Goal: Task Accomplishment & Management: Use online tool/utility

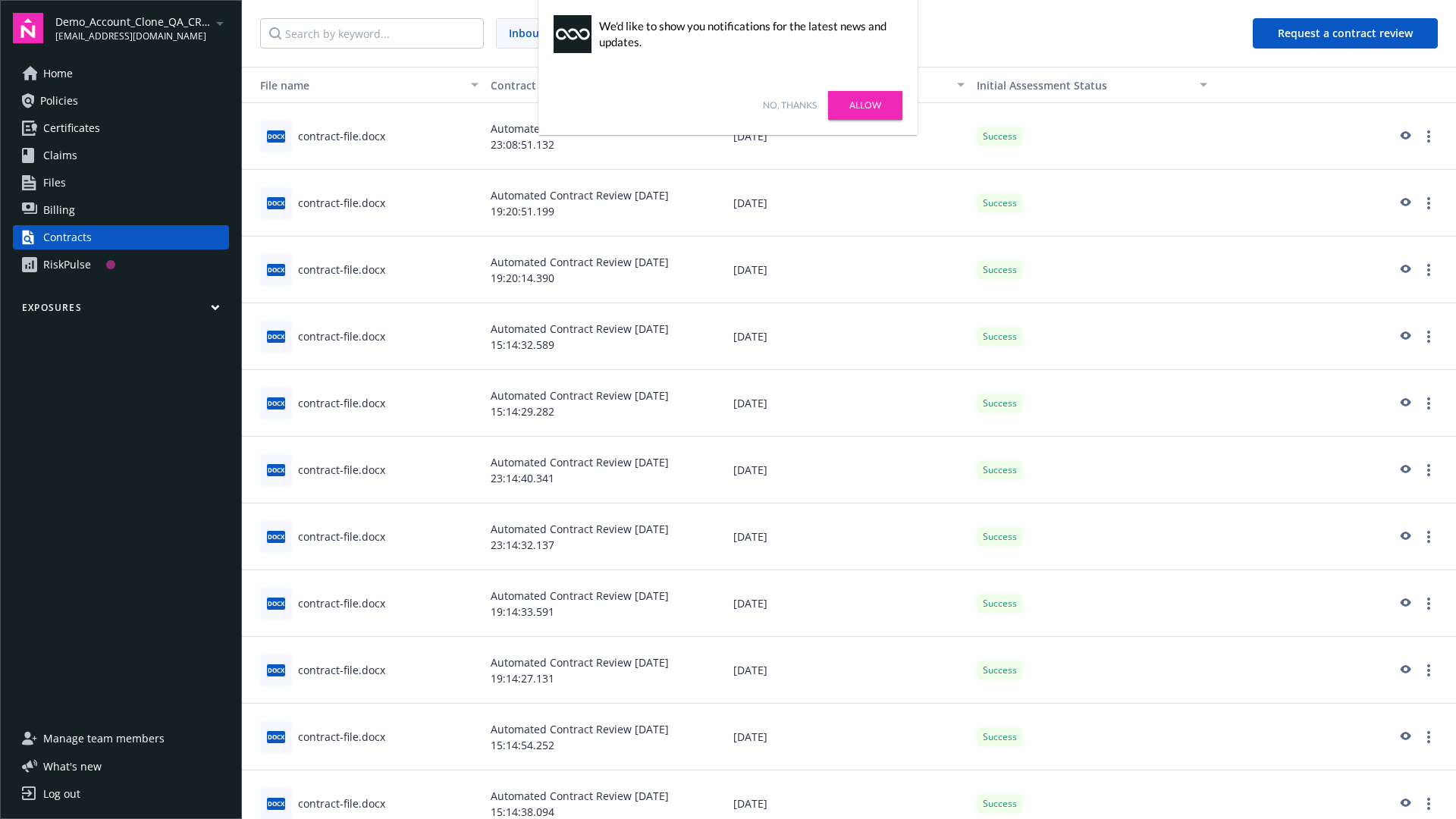
click at [789, 105] on link "No, thanks" at bounding box center [789, 105] width 54 height 14
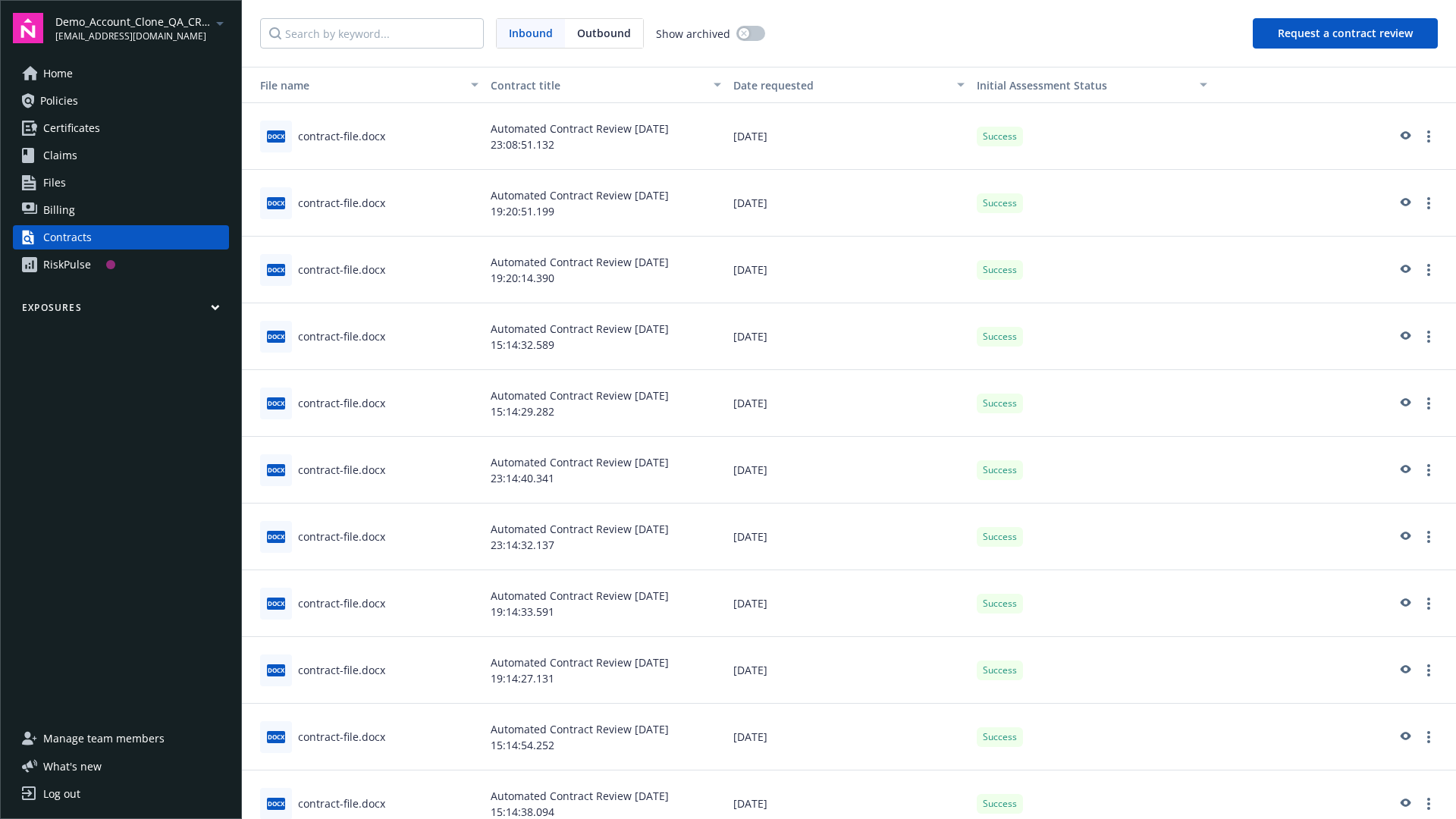
click at [1346, 33] on button "Request a contract review" at bounding box center [1345, 33] width 185 height 31
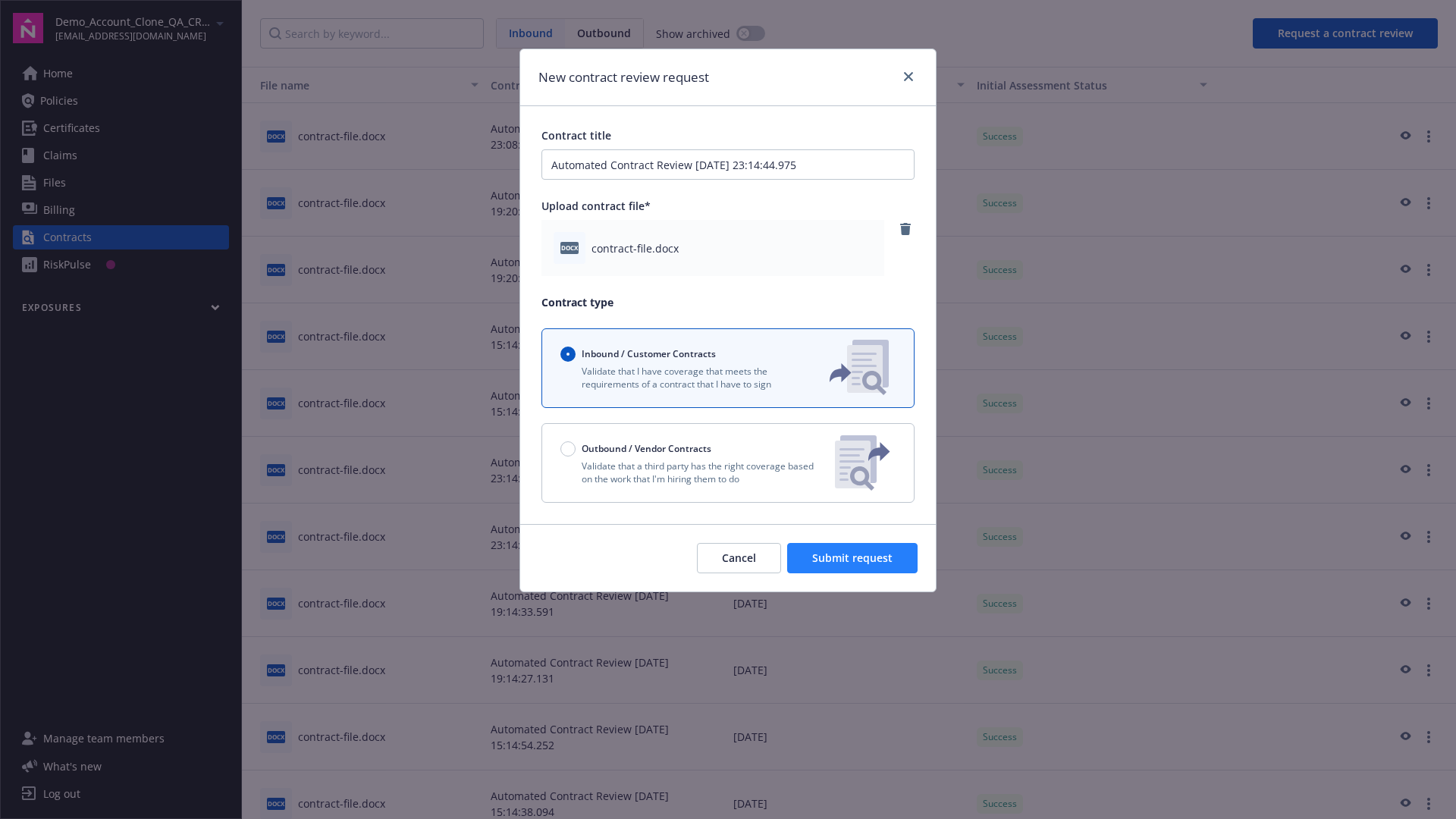
type input "Automated Contract Review 09-15-2025 23:14:44.975"
click at [853, 558] on span "Submit request" at bounding box center [851, 557] width 80 height 15
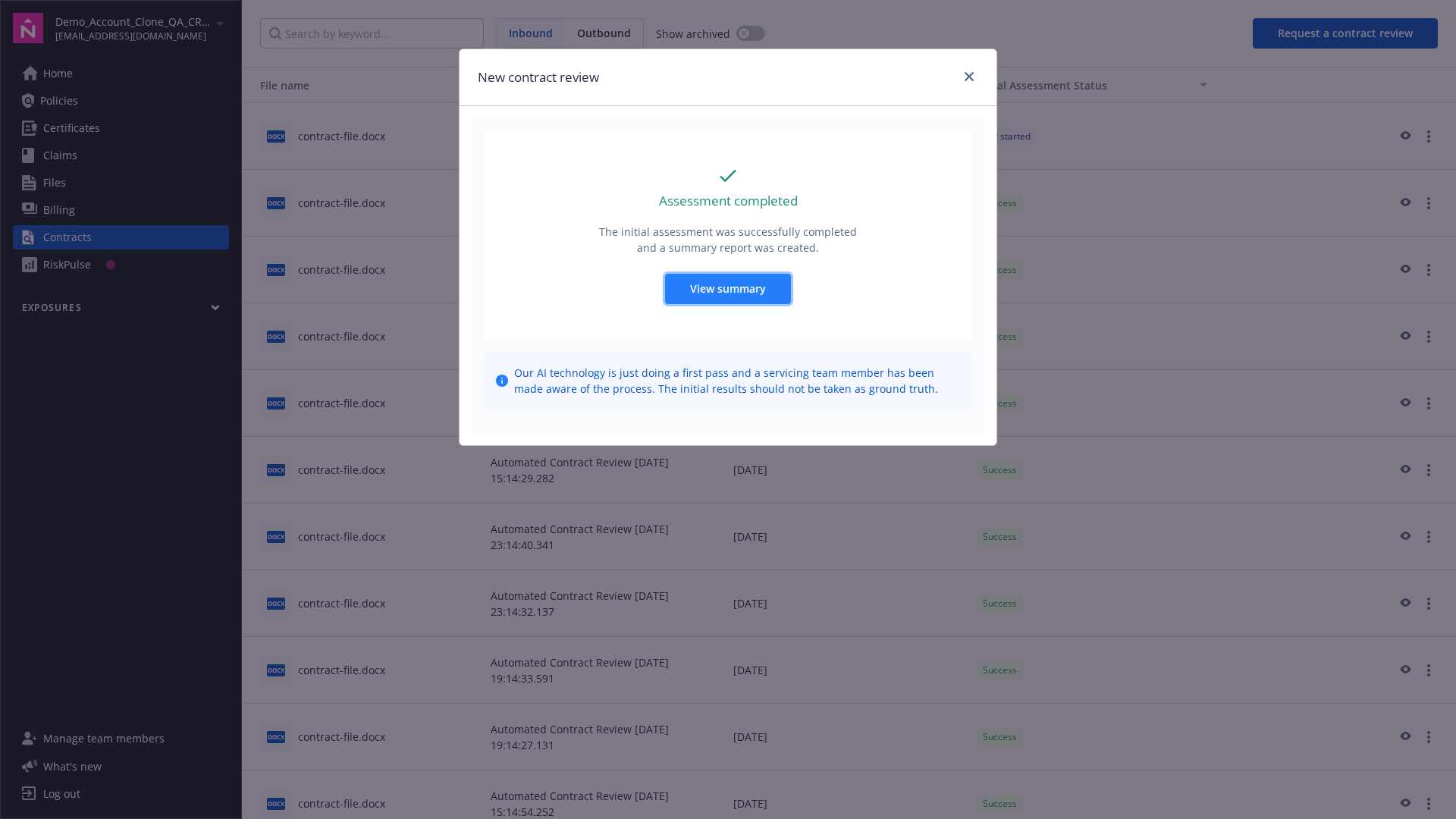
click at [728, 288] on span "View summary" at bounding box center [728, 288] width 76 height 15
